Goal: Task Accomplishment & Management: Use online tool/utility

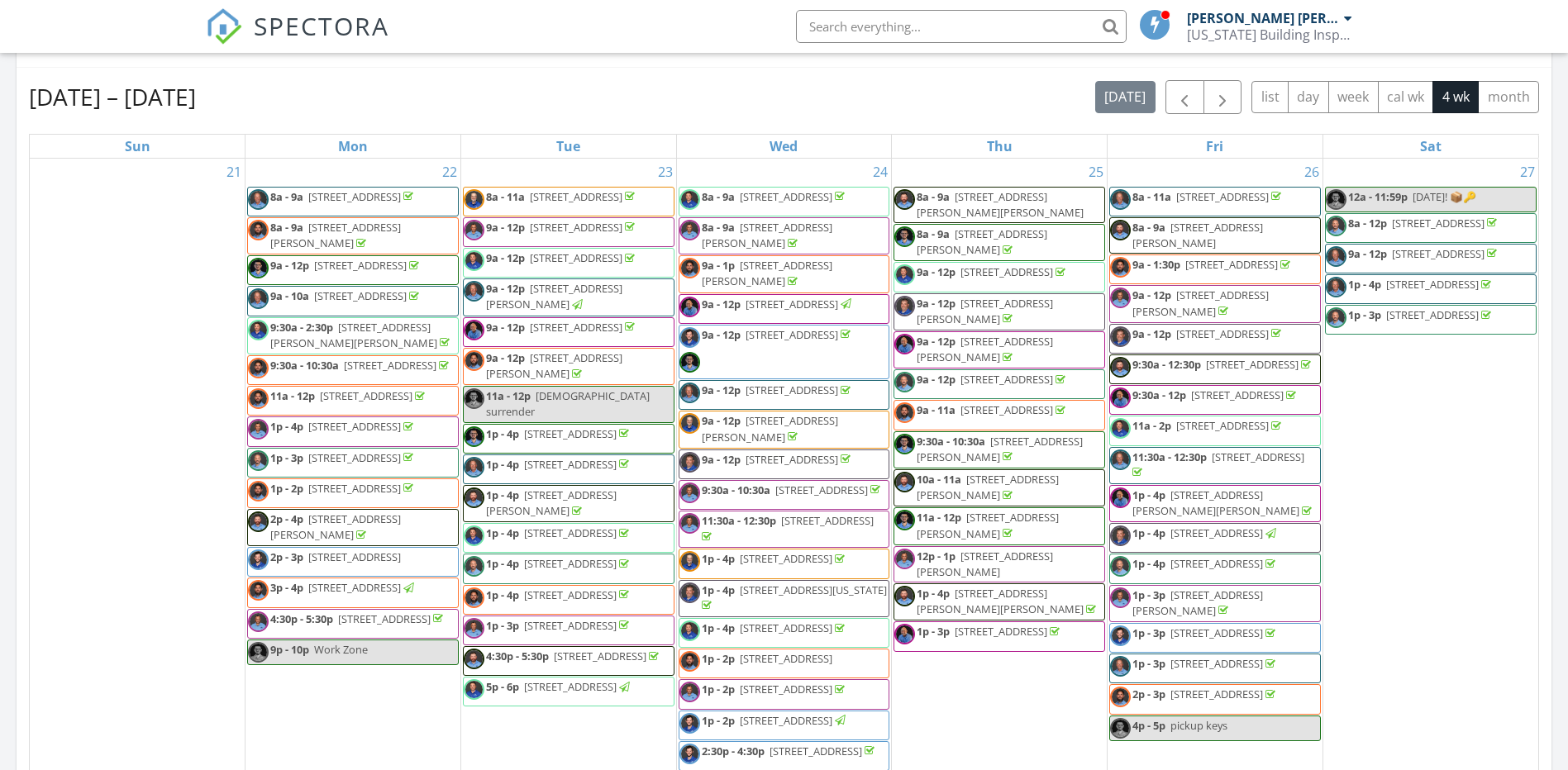
scroll to position [610, 0]
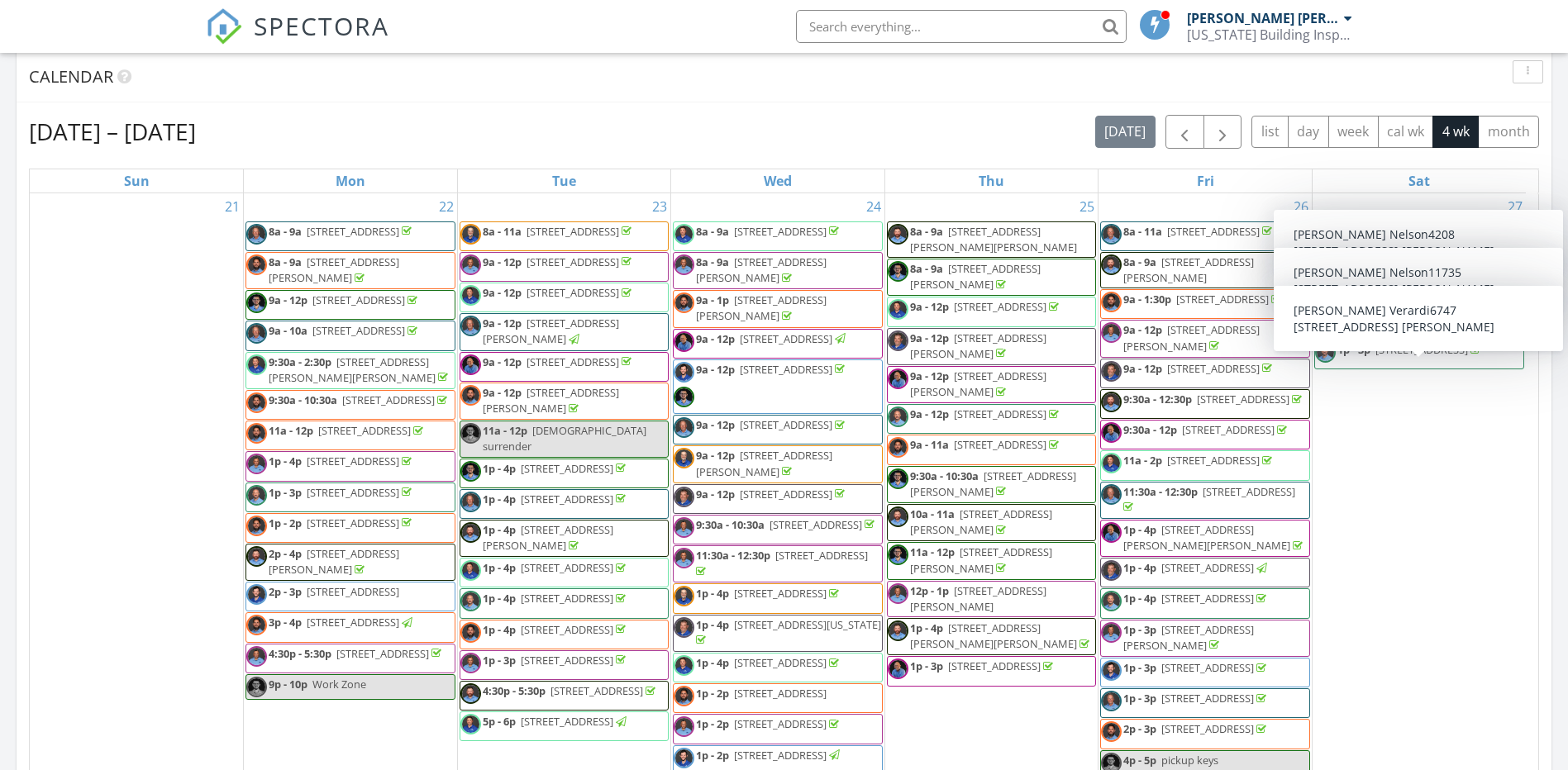
click at [1416, 357] on span "6747 Citrus Creek Ln, Tampa 33625" at bounding box center [1422, 350] width 93 height 15
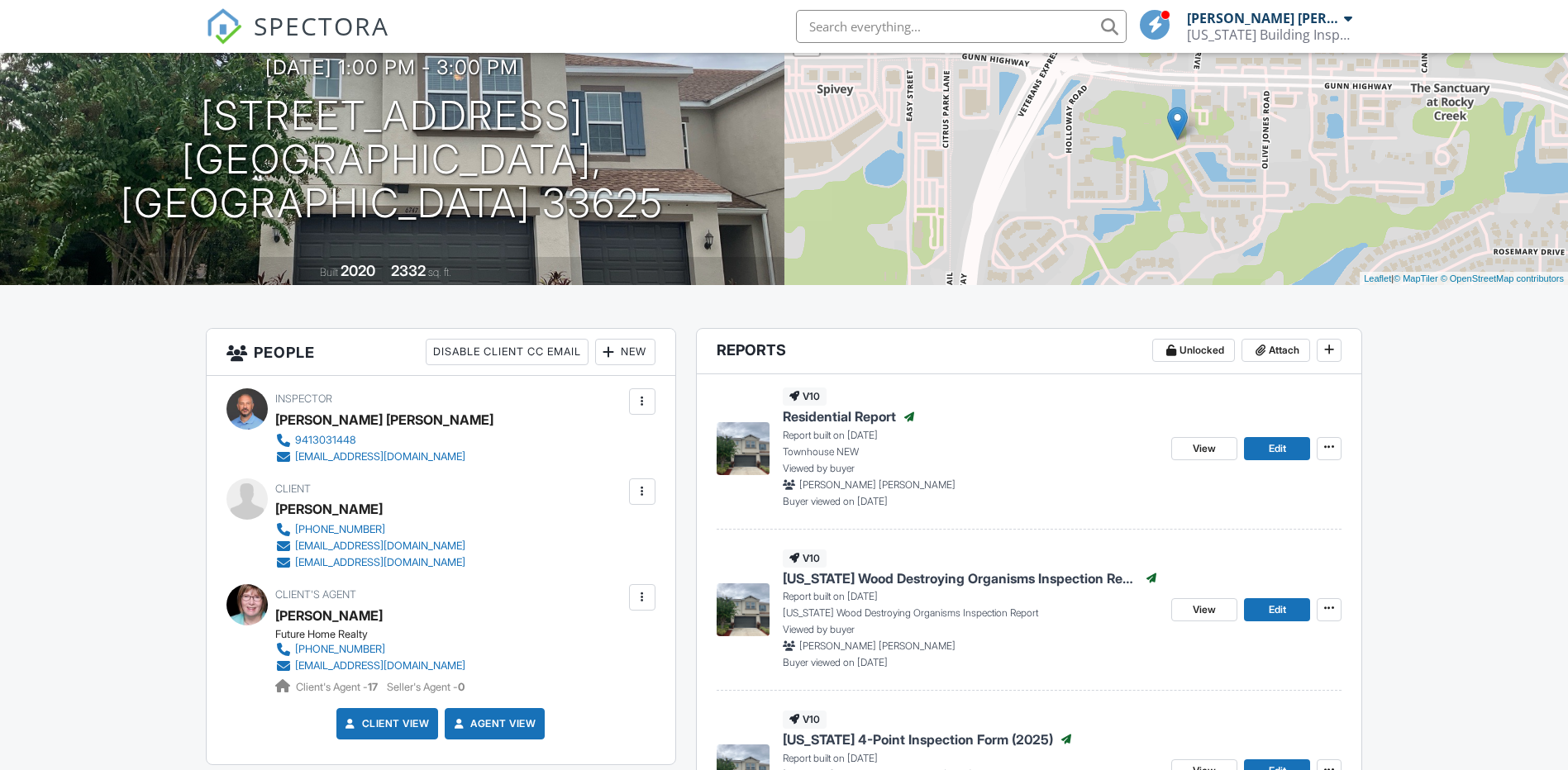
scroll to position [192, 0]
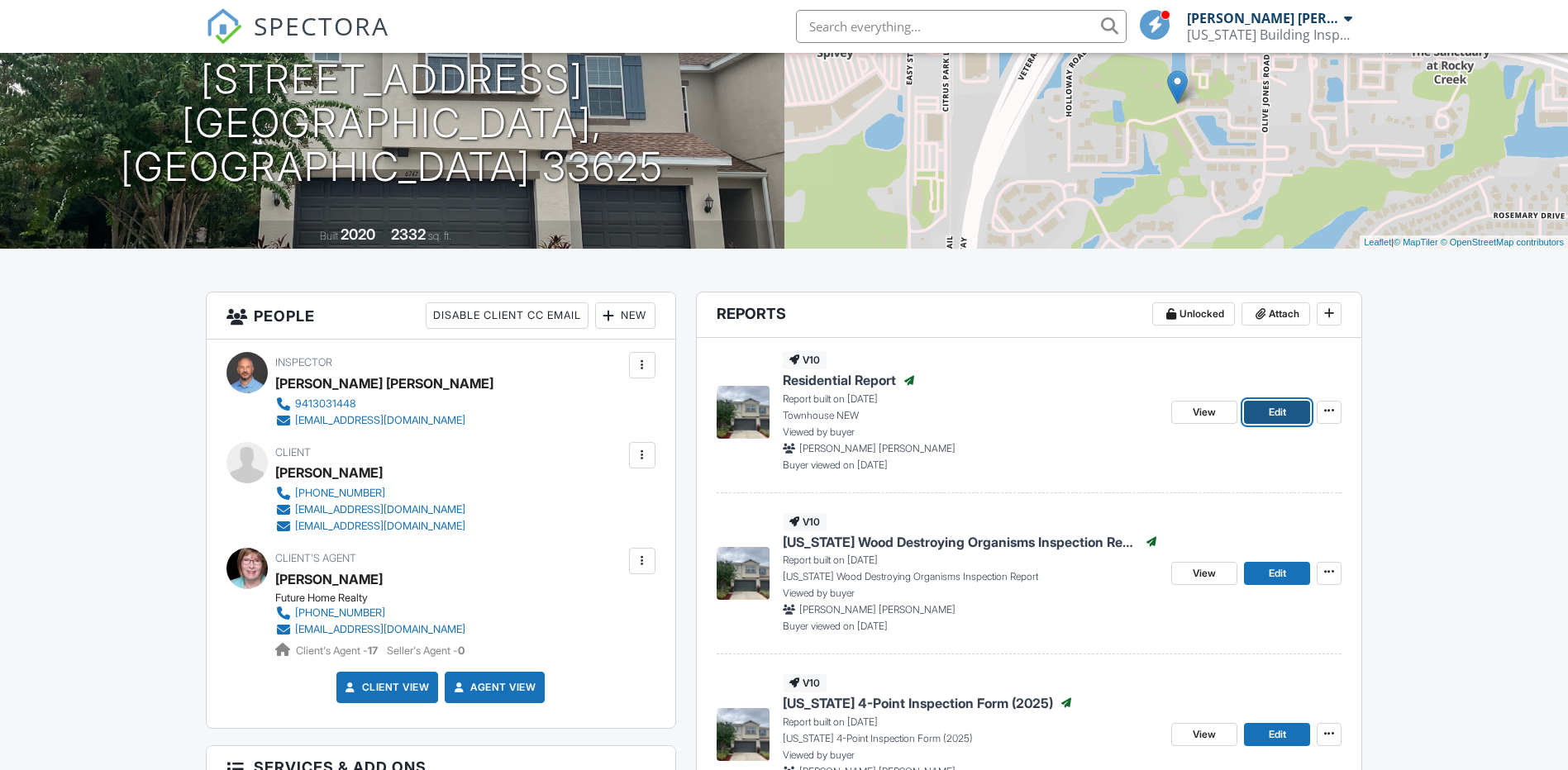
click at [1277, 417] on span "Edit" at bounding box center [1277, 412] width 17 height 17
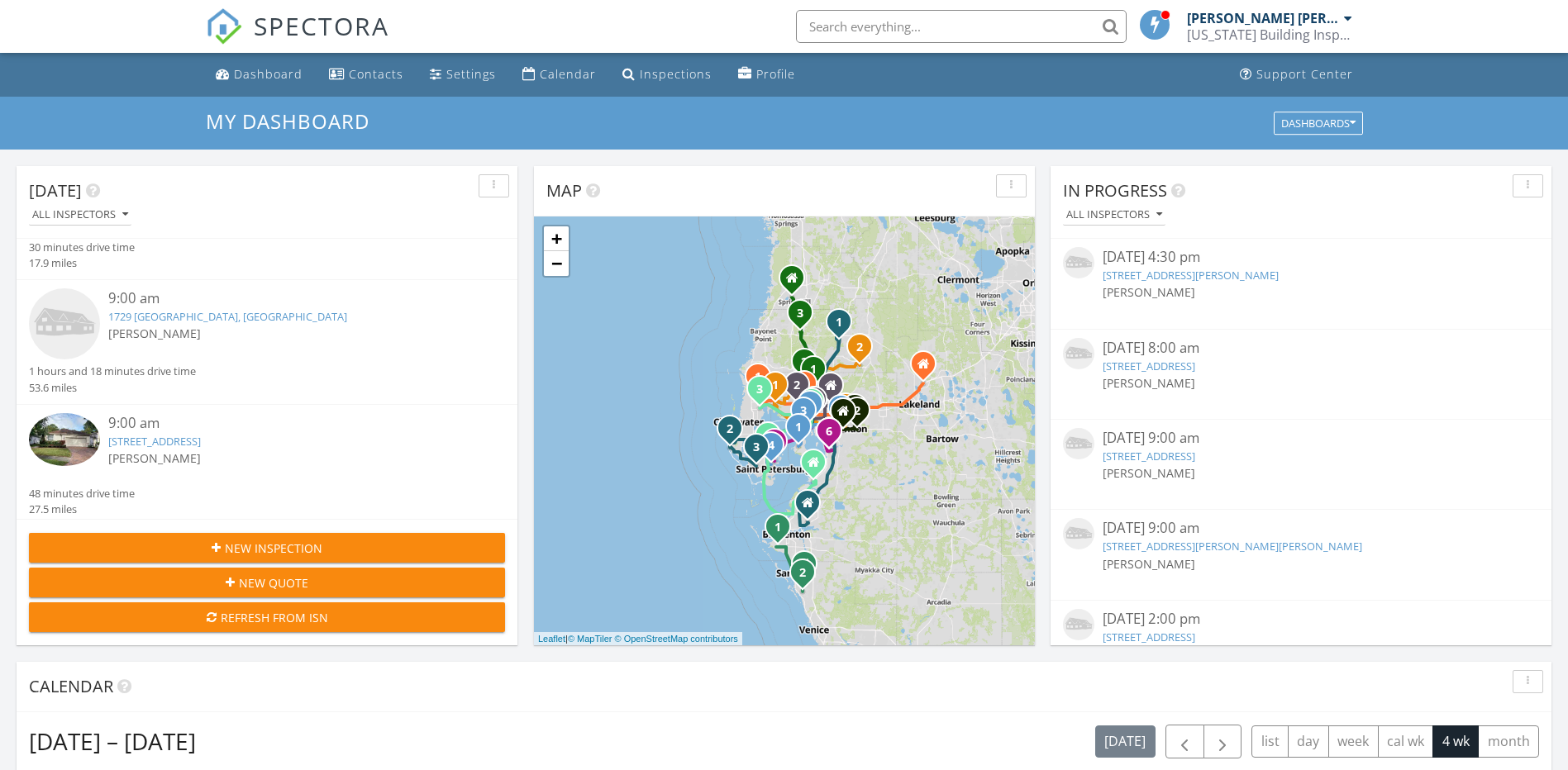
scroll to position [771, 0]
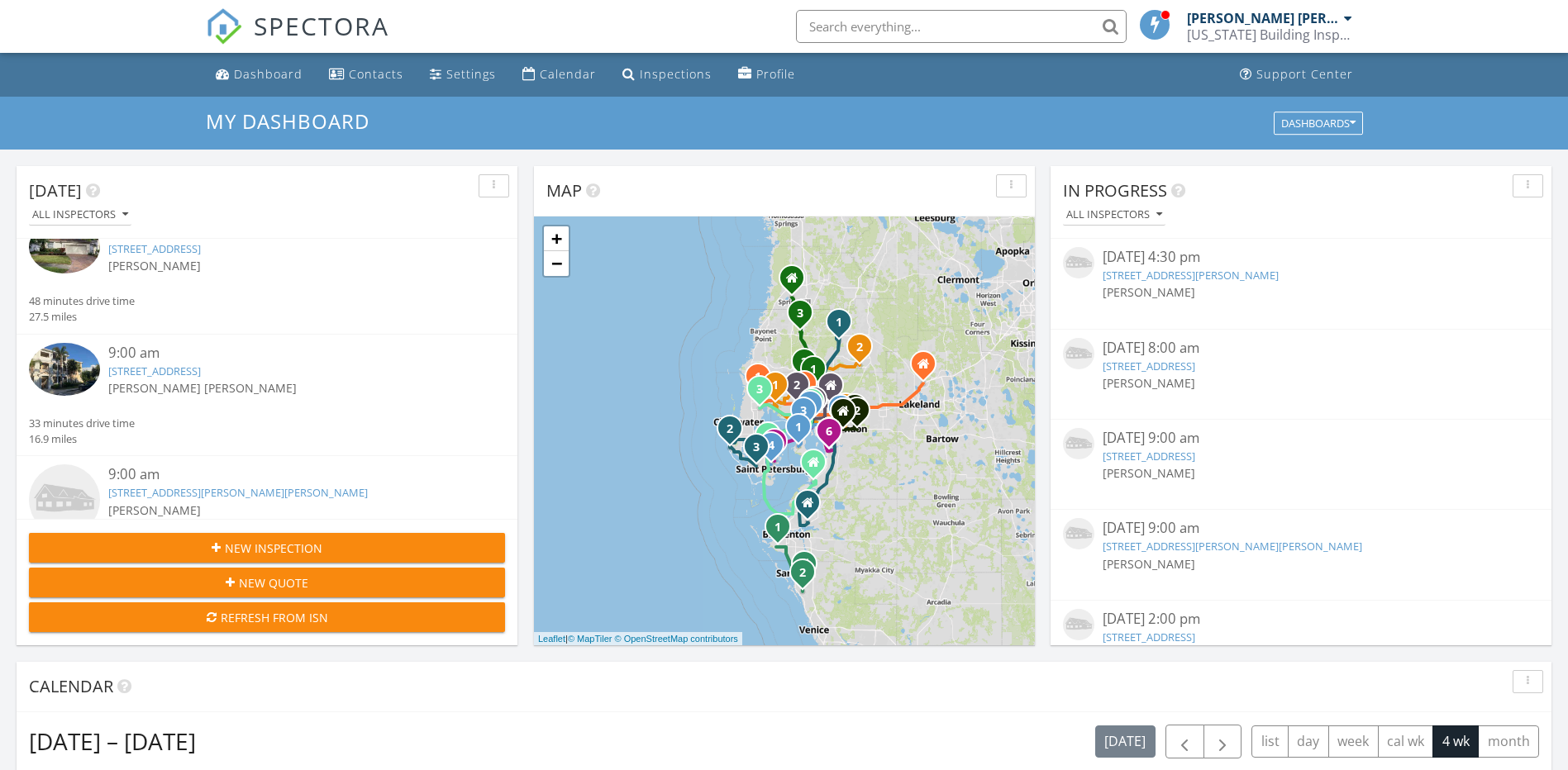
click at [166, 363] on link "[STREET_ADDRESS]" at bounding box center [155, 371] width 93 height 15
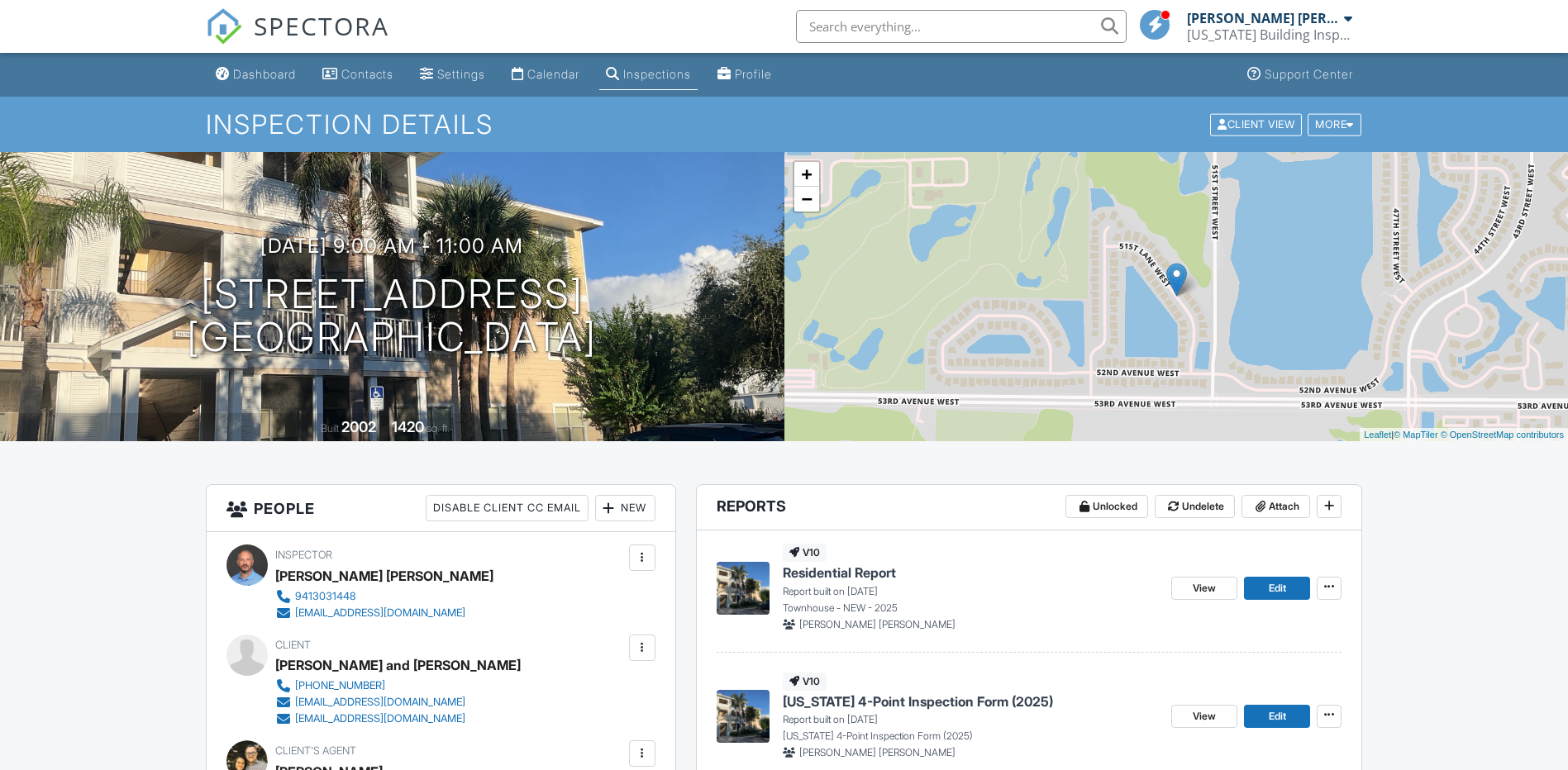
scroll to position [192, 0]
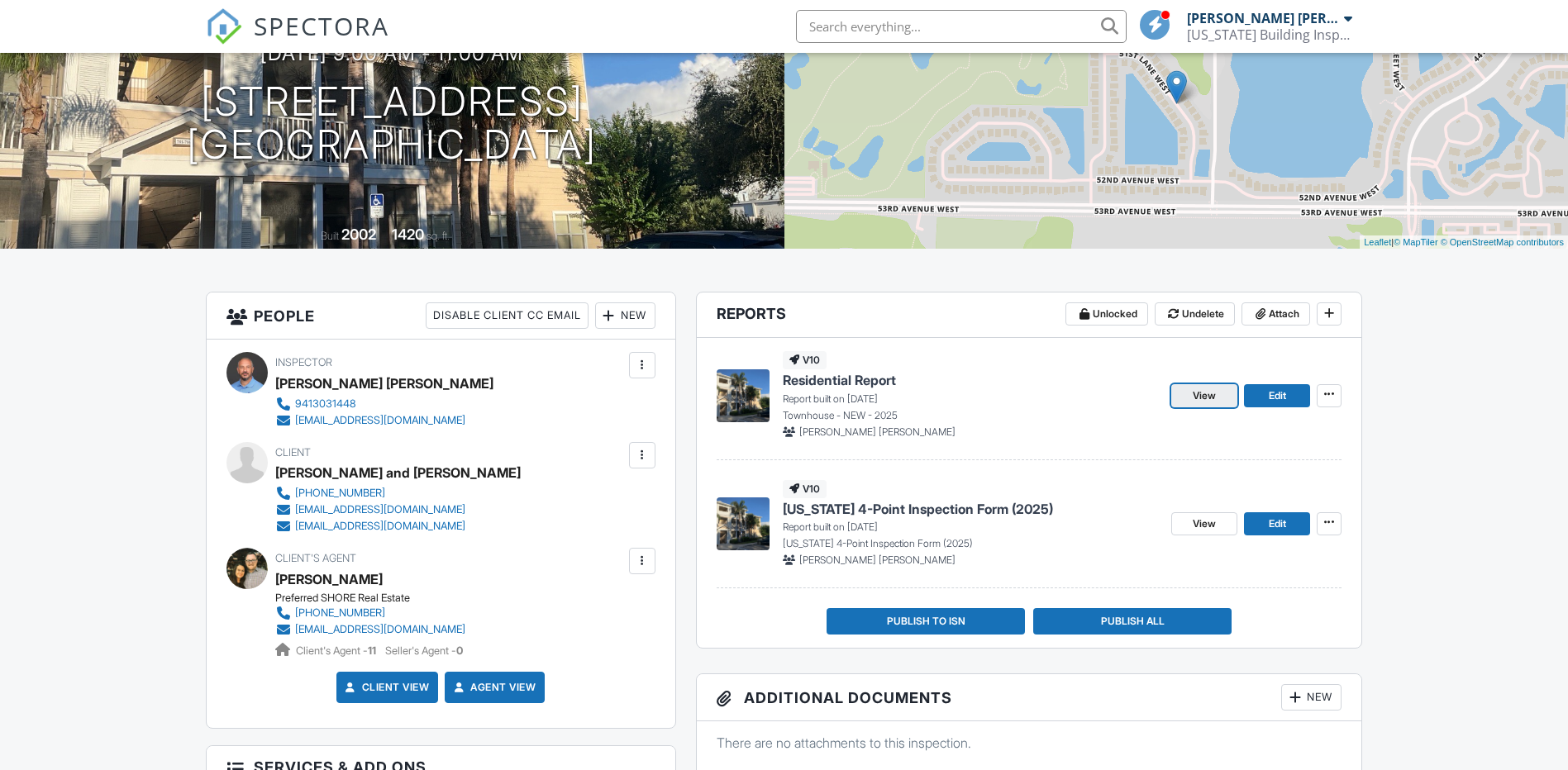
click at [1205, 402] on span "View" at bounding box center [1204, 396] width 23 height 17
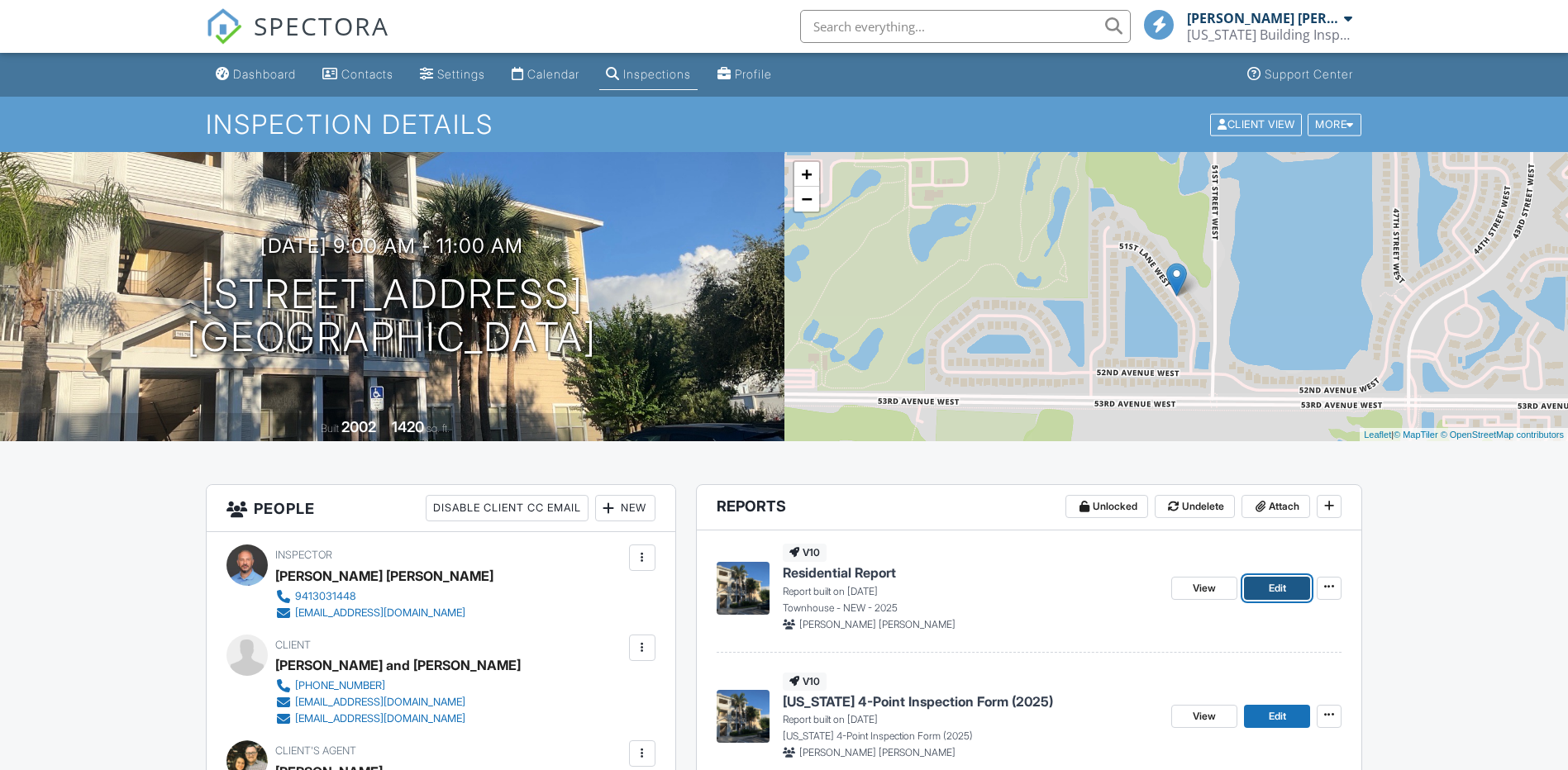
scroll to position [192, 0]
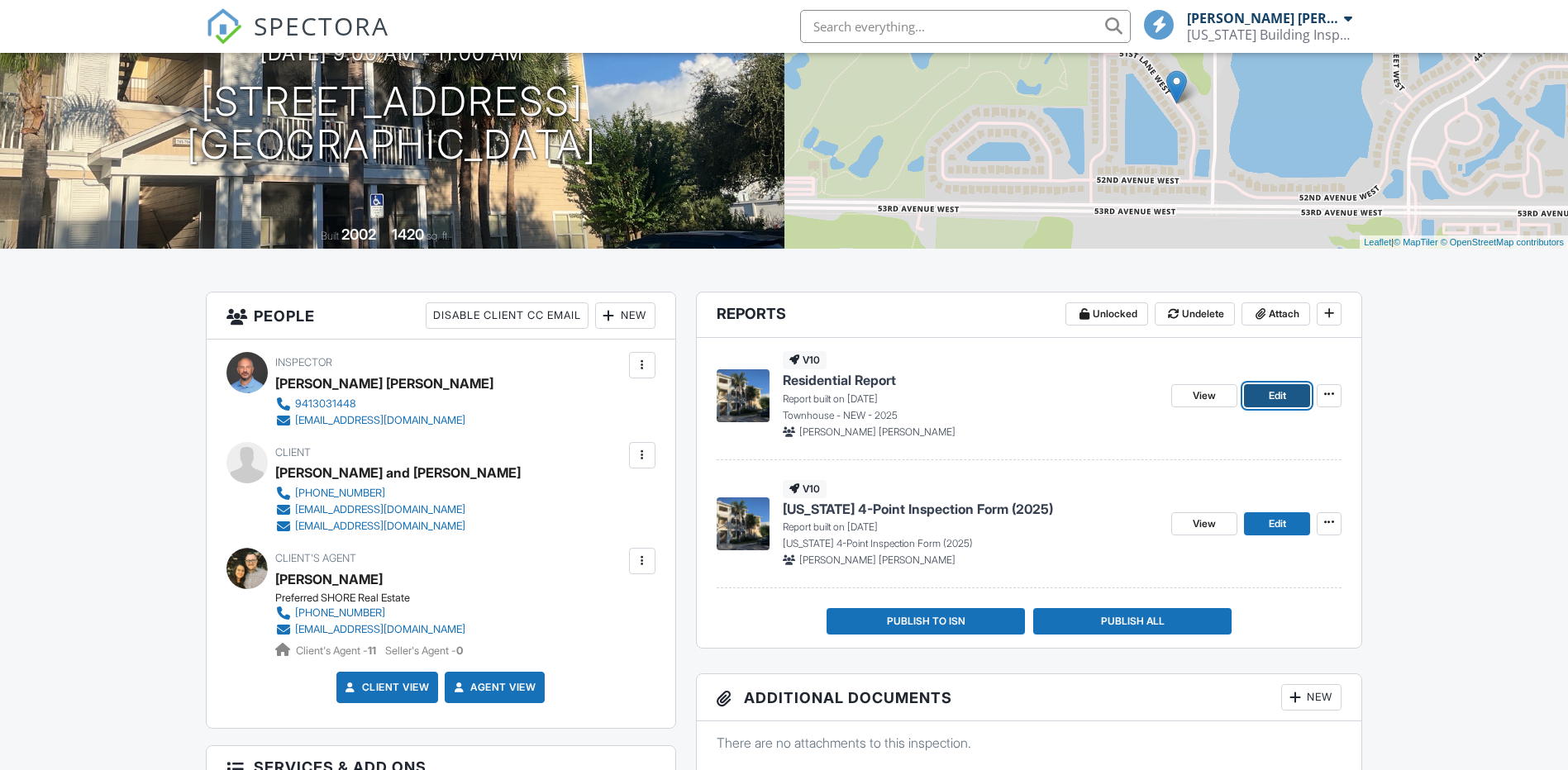
click at [1276, 398] on span "Edit" at bounding box center [1277, 396] width 17 height 17
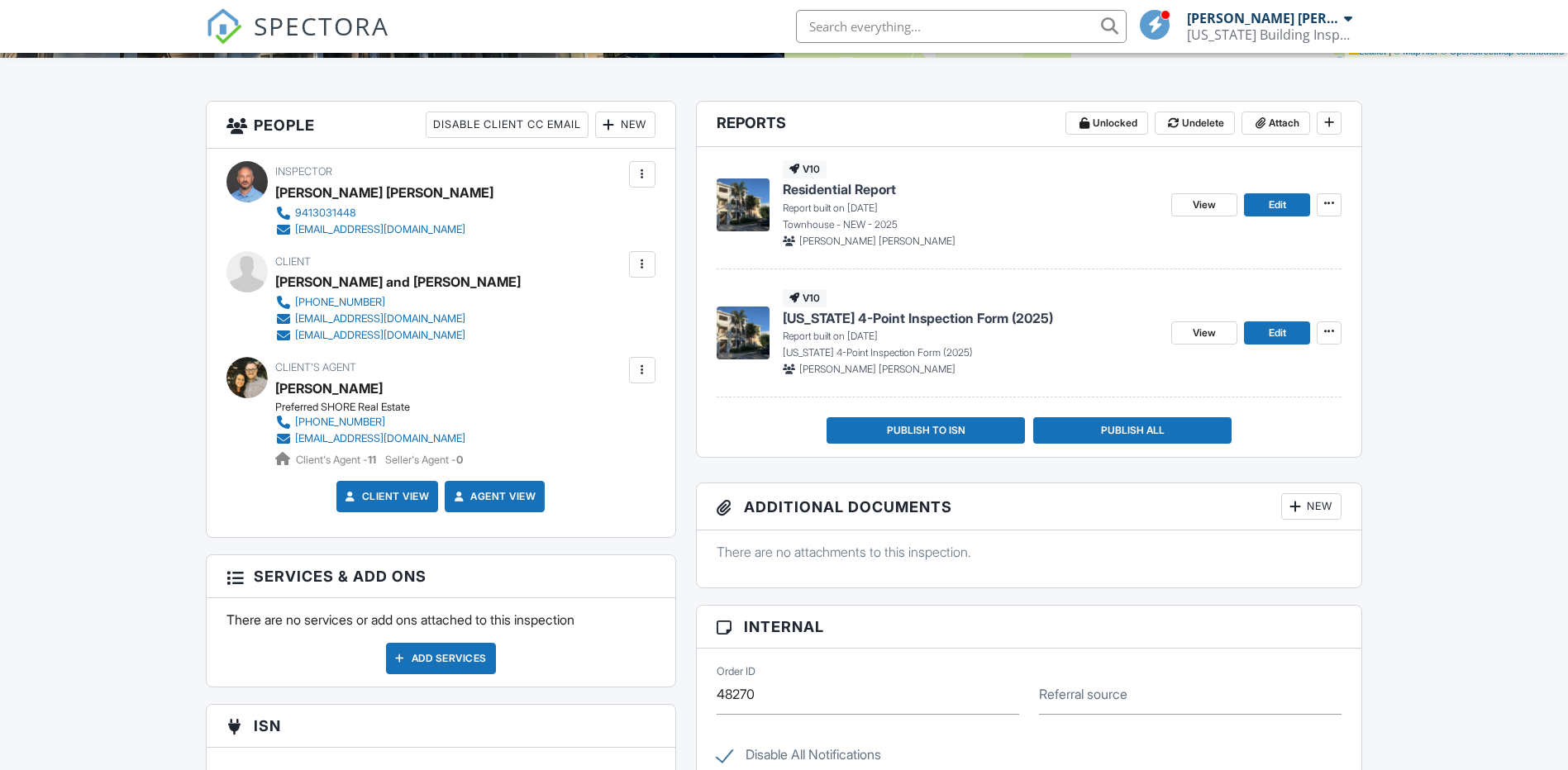
scroll to position [385, 0]
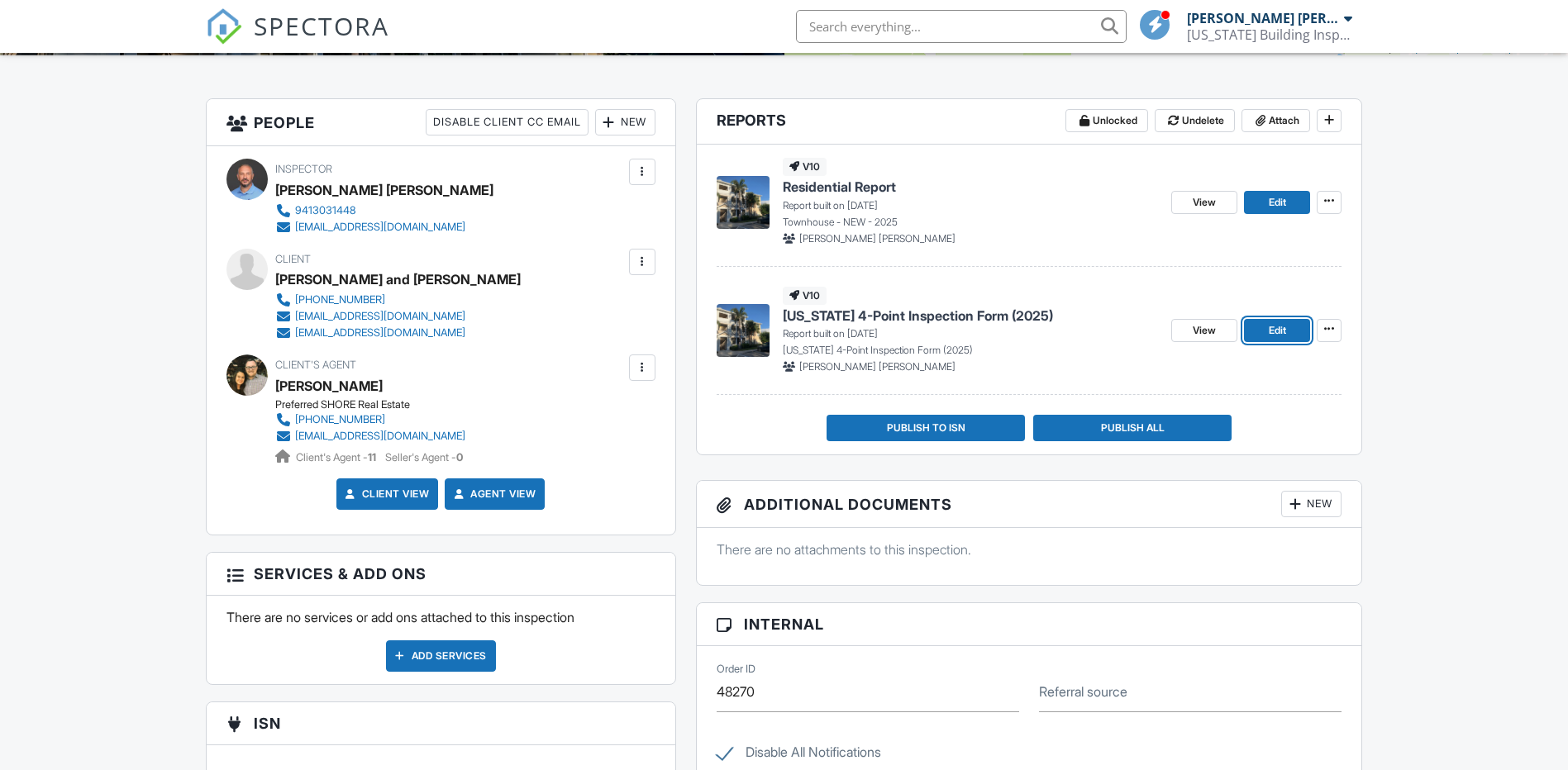
click at [1281, 329] on span "Edit" at bounding box center [1277, 330] width 17 height 17
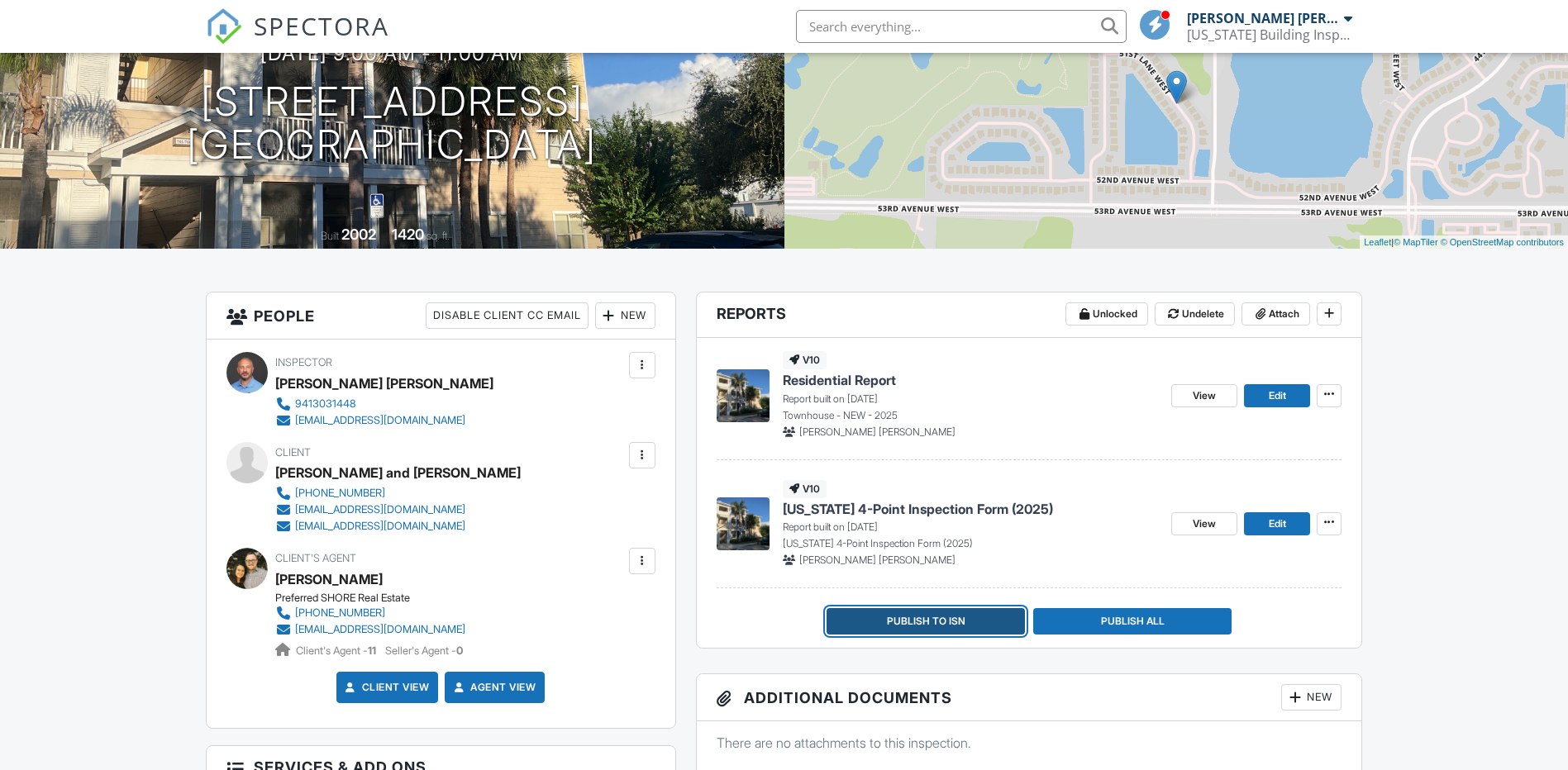
click at [917, 619] on span "Publish to ISN" at bounding box center [926, 621] width 78 height 17
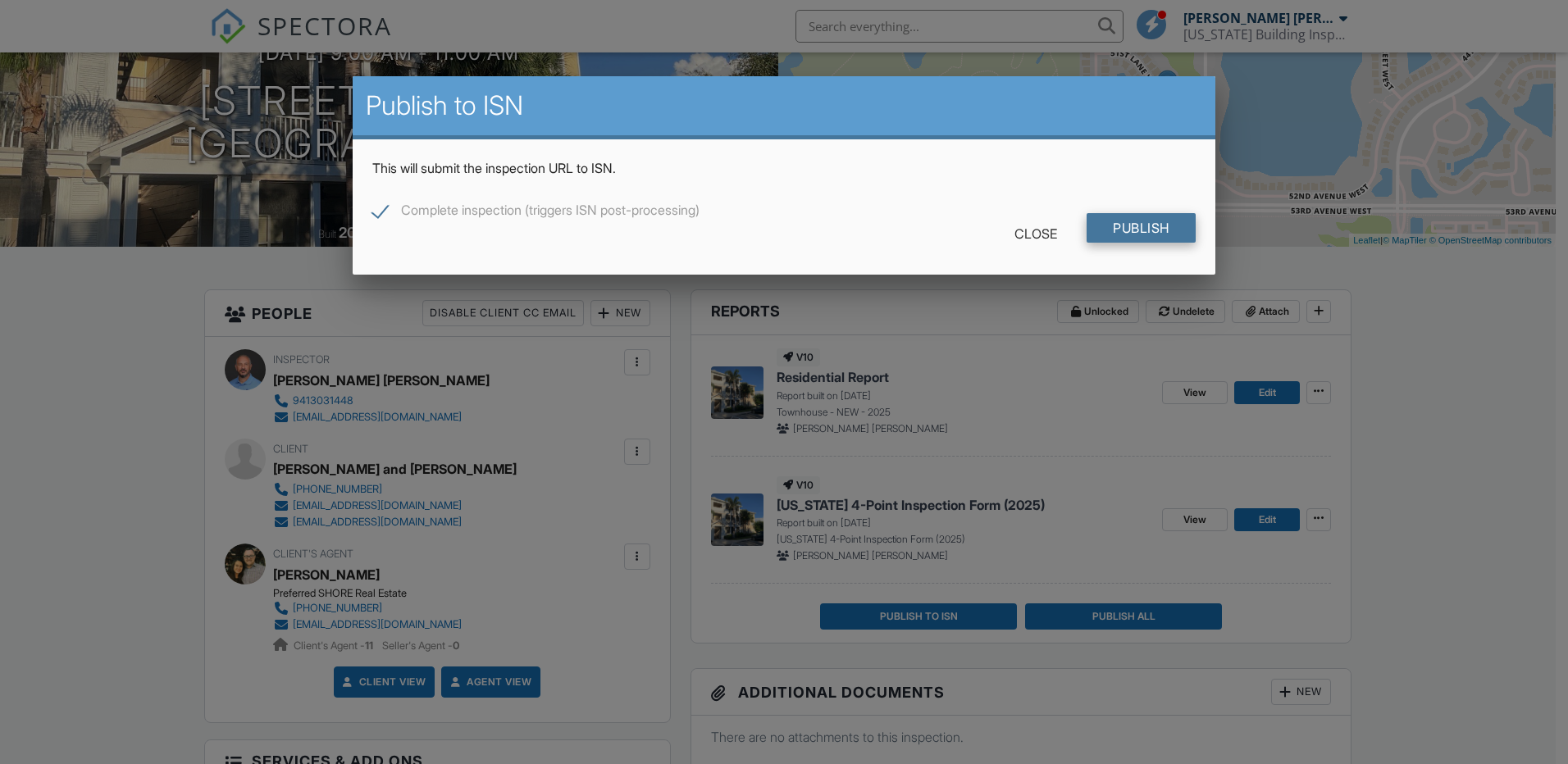
click at [1156, 228] on input "Publish" at bounding box center [1141, 228] width 109 height 29
